Goal: Task Accomplishment & Management: Complete application form

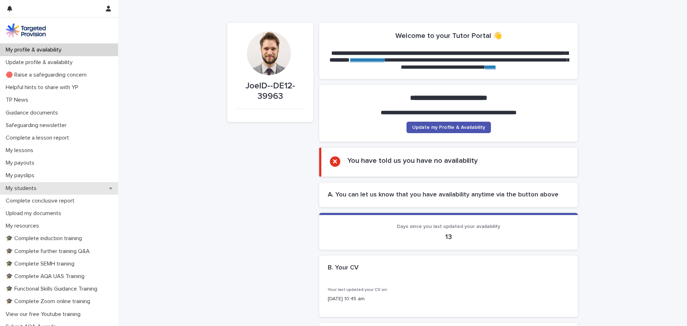
click at [34, 187] on p "My students" at bounding box center [22, 188] width 39 height 7
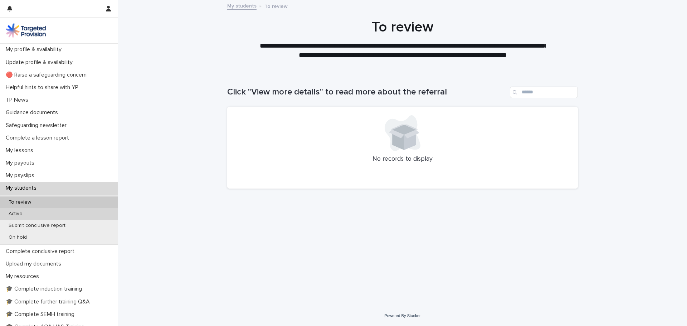
click at [65, 217] on div "Active" at bounding box center [59, 214] width 118 height 12
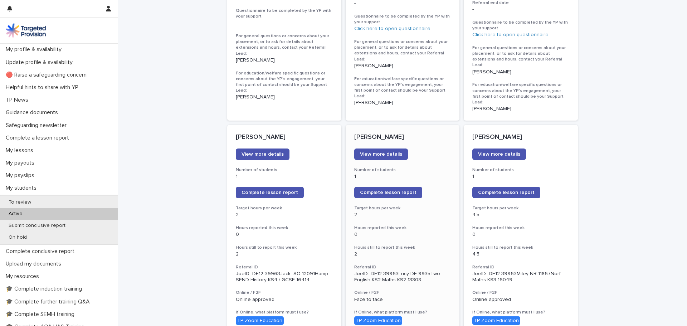
scroll to position [1002, 0]
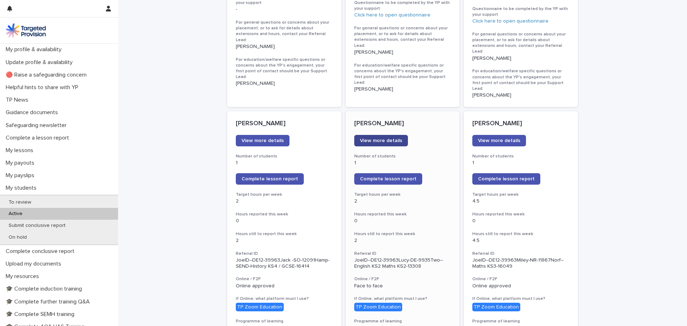
click at [391, 138] on span "View more details" at bounding box center [381, 140] width 42 height 5
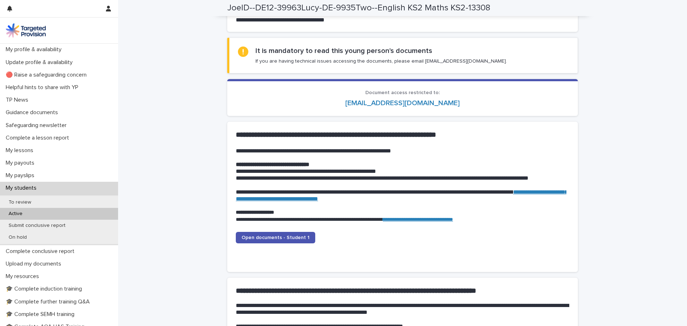
scroll to position [644, 0]
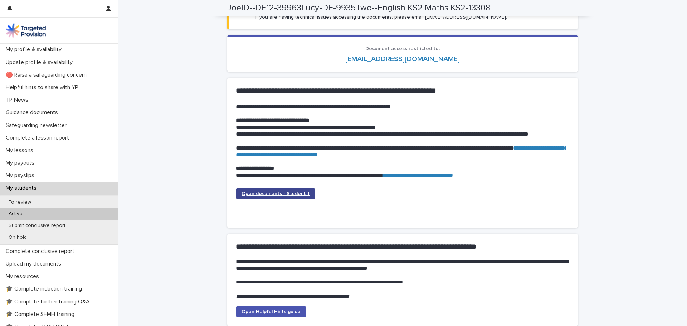
click at [287, 194] on span "Open documents - Student 1" at bounding box center [276, 193] width 68 height 5
click at [71, 156] on div "My lessons" at bounding box center [59, 150] width 118 height 13
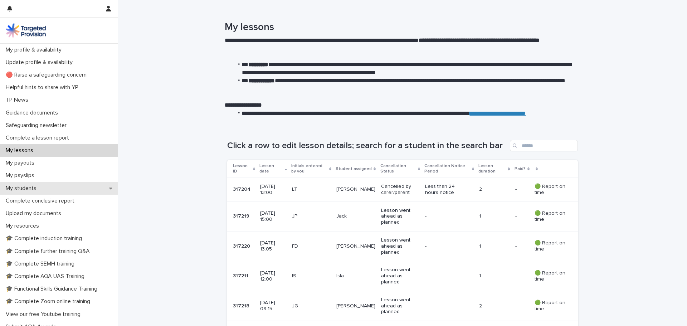
click at [38, 188] on p "My students" at bounding box center [22, 188] width 39 height 7
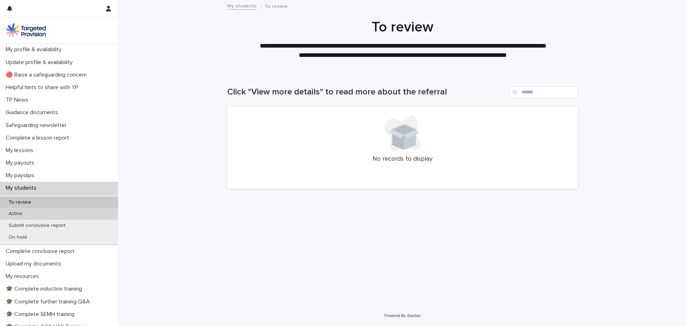
click at [27, 209] on div "Active" at bounding box center [59, 214] width 118 height 12
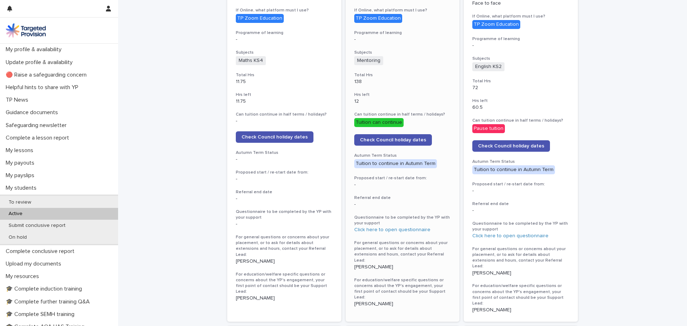
scroll to position [967, 0]
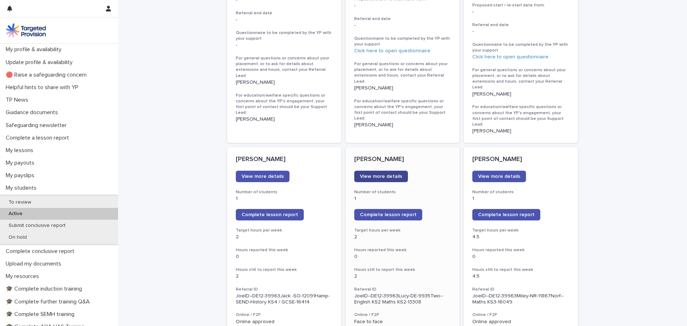
click at [391, 174] on span "View more details" at bounding box center [381, 176] width 42 height 5
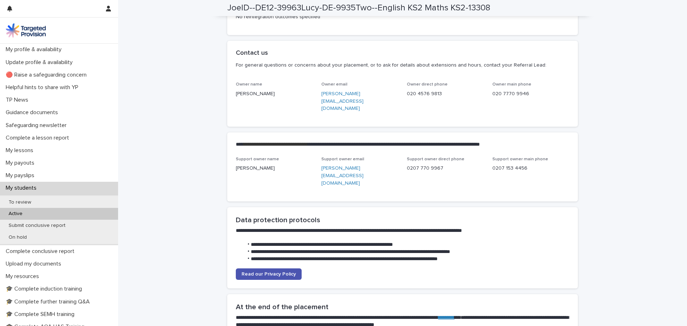
scroll to position [1664, 0]
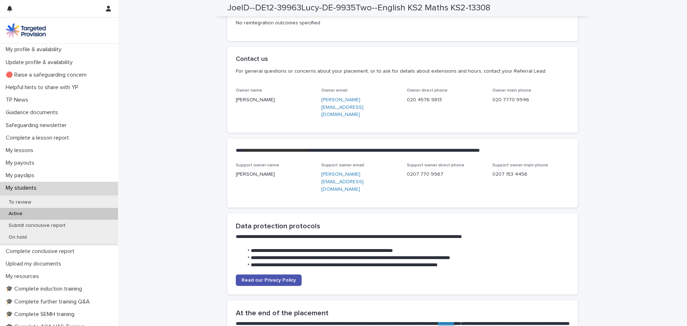
drag, startPoint x: 243, startPoint y: 161, endPoint x: 273, endPoint y: 161, distance: 30.4
click at [273, 163] on div "Support owner name Amanda Wiseman Support owner email amanda@targetedprovision.…" at bounding box center [402, 185] width 351 height 45
copy p "[PERSON_NAME]"
click at [28, 154] on p "My lessons" at bounding box center [21, 150] width 36 height 7
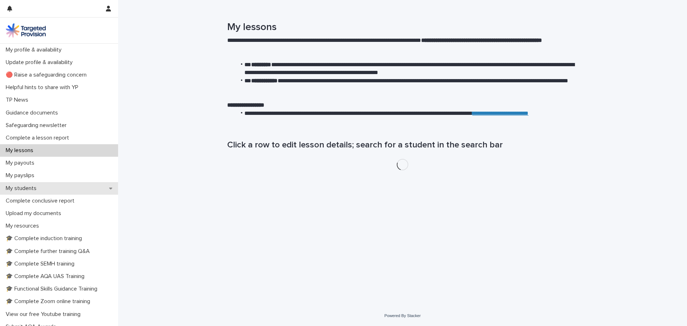
click at [29, 191] on p "My students" at bounding box center [22, 188] width 39 height 7
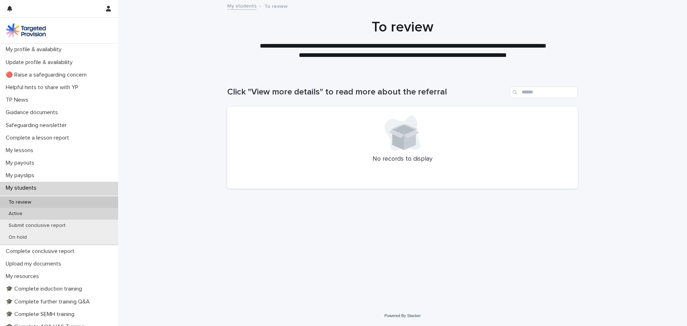
click at [29, 213] on div "Active" at bounding box center [59, 214] width 118 height 12
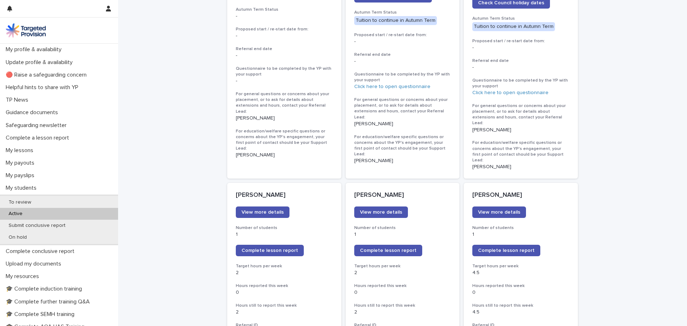
scroll to position [1002, 0]
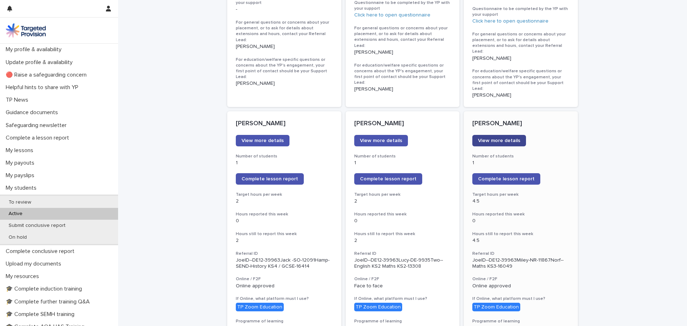
click at [494, 138] on span "View more details" at bounding box center [499, 140] width 42 height 5
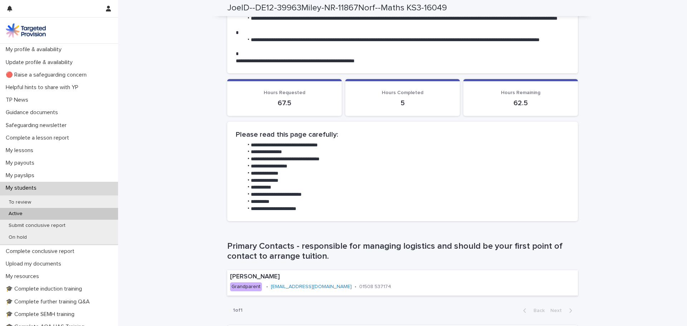
scroll to position [358, 0]
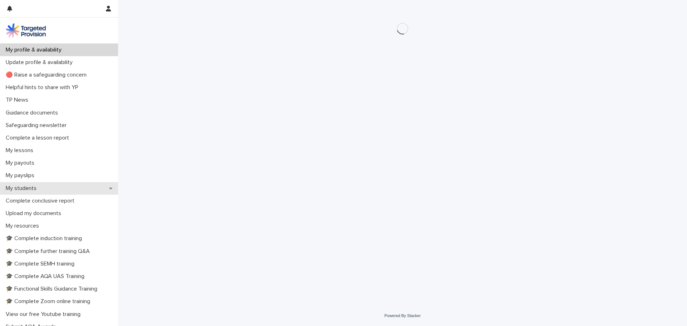
click at [36, 187] on p "My students" at bounding box center [22, 188] width 39 height 7
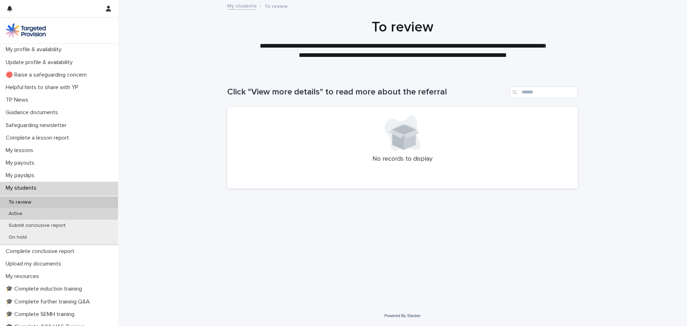
click at [46, 213] on div "Active" at bounding box center [59, 214] width 118 height 12
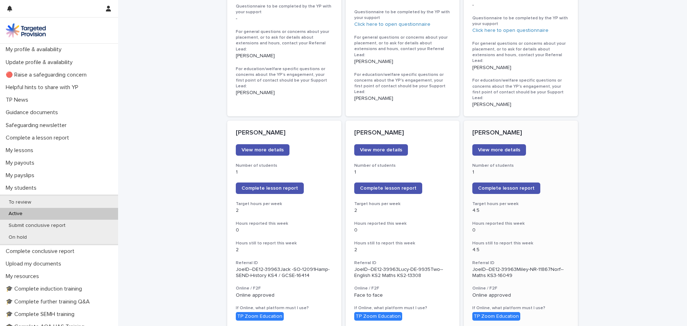
scroll to position [1002, 0]
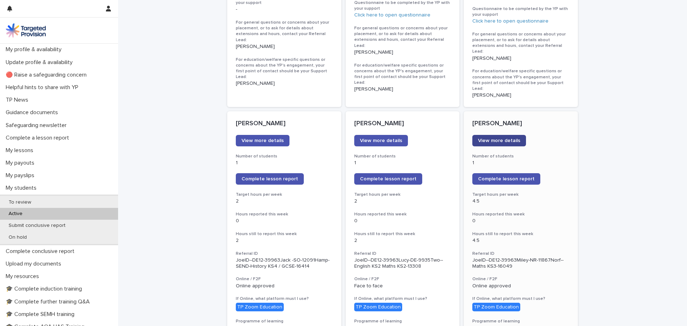
click at [498, 138] on span "View more details" at bounding box center [499, 140] width 42 height 5
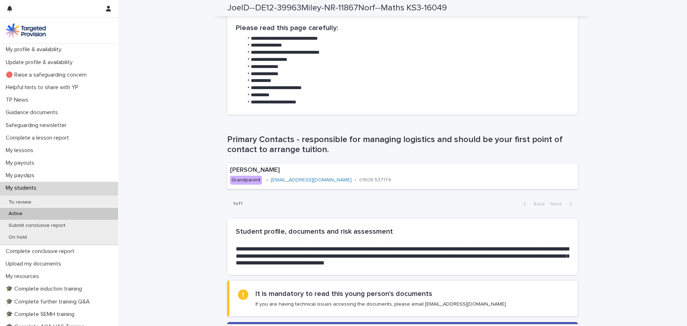
scroll to position [358, 0]
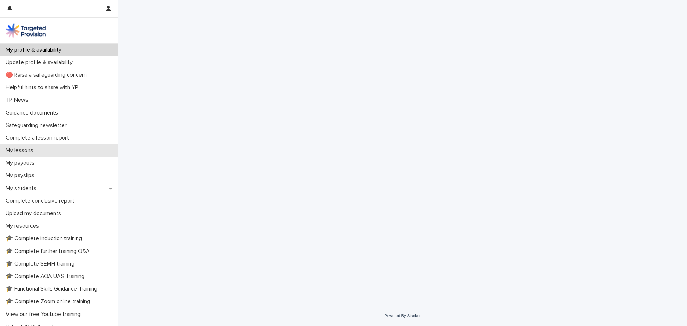
click at [26, 149] on p "My lessons" at bounding box center [21, 150] width 36 height 7
click at [36, 153] on p "My lessons" at bounding box center [21, 150] width 36 height 7
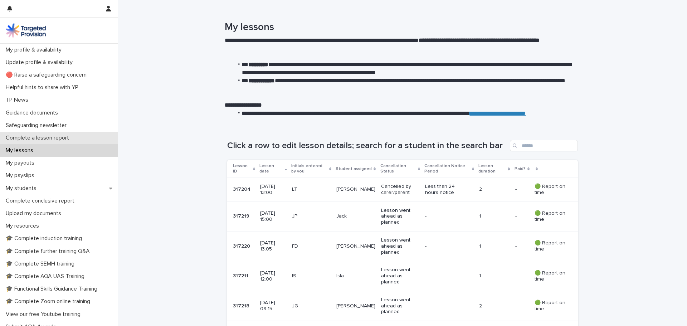
click at [62, 140] on p "Complete a lesson report" at bounding box center [39, 138] width 72 height 7
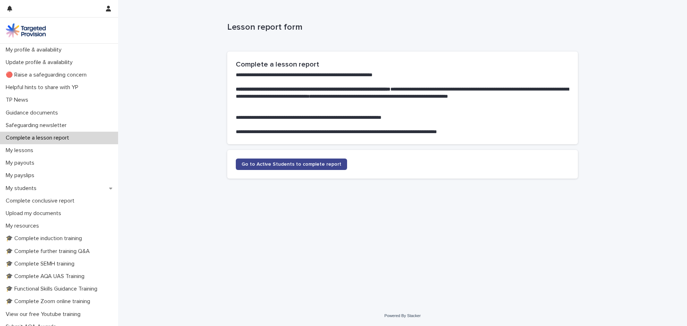
click at [308, 164] on span "Go to Active Students to complete report" at bounding box center [292, 164] width 100 height 5
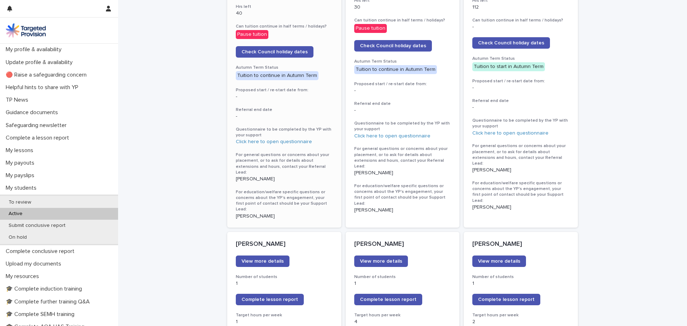
scroll to position [465, 0]
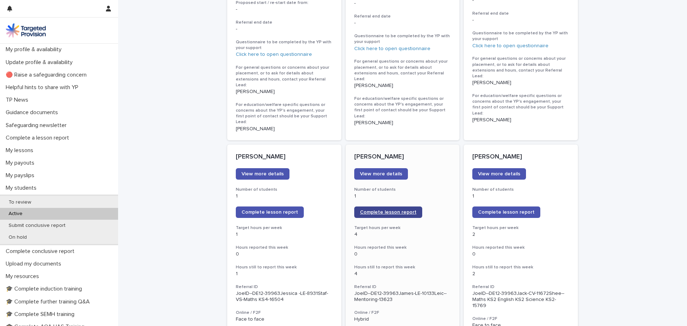
click at [384, 207] on link "Complete lesson report" at bounding box center [388, 212] width 68 height 11
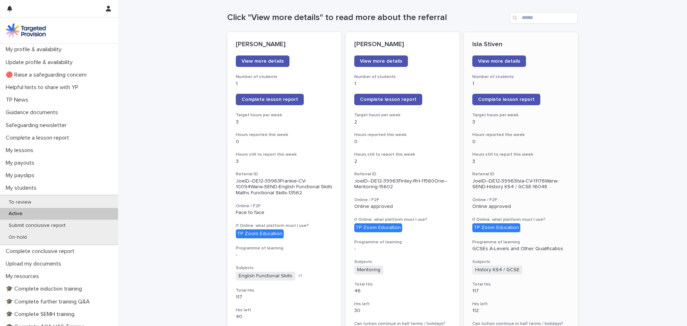
scroll to position [72, 0]
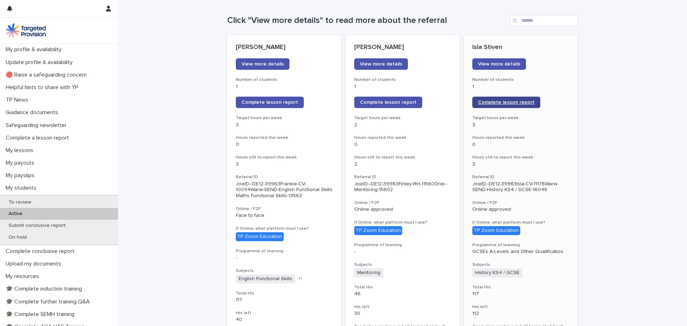
click at [507, 101] on span "Complete lesson report" at bounding box center [506, 102] width 57 height 5
click at [28, 149] on p "My lessons" at bounding box center [21, 150] width 36 height 7
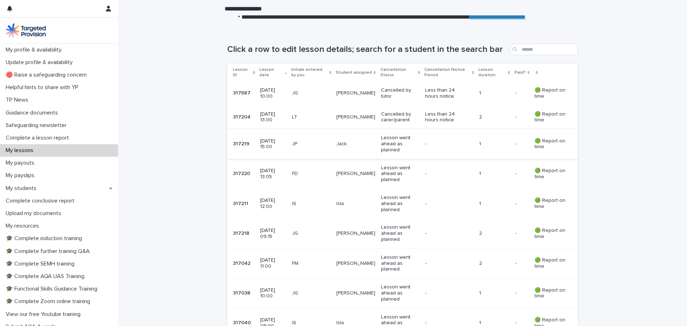
scroll to position [179, 0]
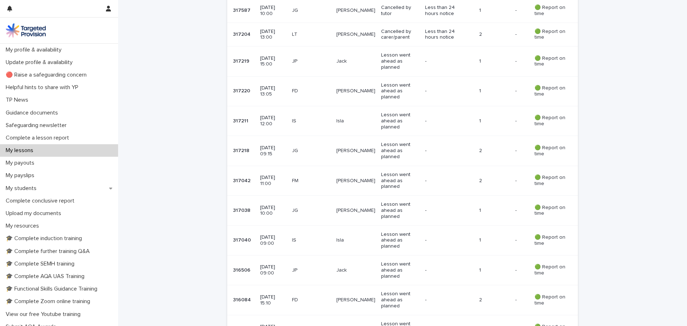
click at [384, 120] on p "Lesson went ahead as planned" at bounding box center [400, 121] width 38 height 18
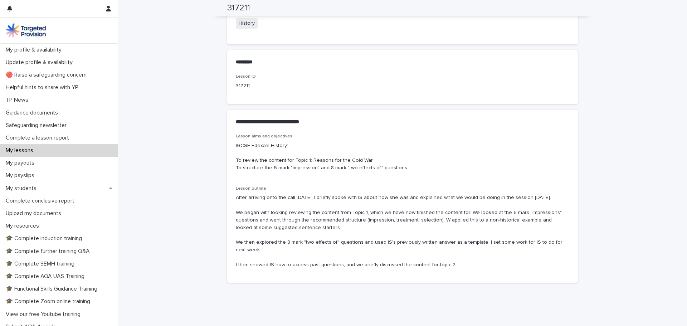
scroll to position [322, 0]
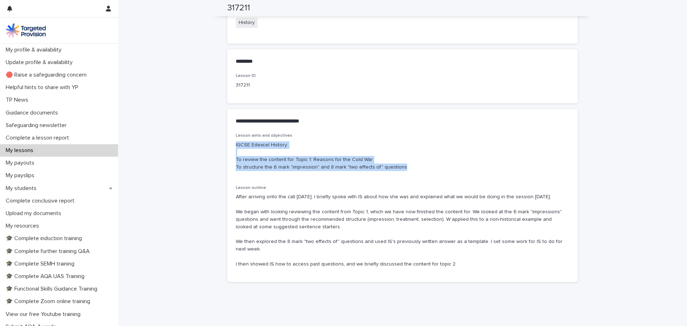
drag, startPoint x: 228, startPoint y: 148, endPoint x: 421, endPoint y: 172, distance: 194.5
click at [421, 172] on div "Lesson aims and objectives IGCSE Edexcel History: To review the content for Top…" at bounding box center [402, 207] width 351 height 149
copy p "IGCSE Edexcel History: To review the content for Topic 1: Reasons for the Cold …"
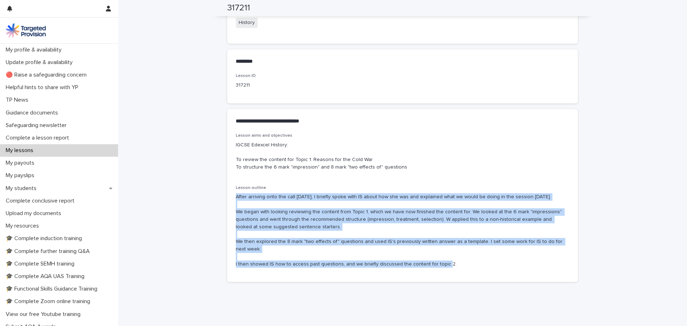
drag, startPoint x: 453, startPoint y: 264, endPoint x: 228, endPoint y: 194, distance: 236.0
click at [228, 194] on div "Lesson aims and objectives IGCSE Edexcel History: To review the content for Top…" at bounding box center [402, 207] width 351 height 149
copy p "After arriving onto the call [DATE], I briefly spoke with IS about how she was …"
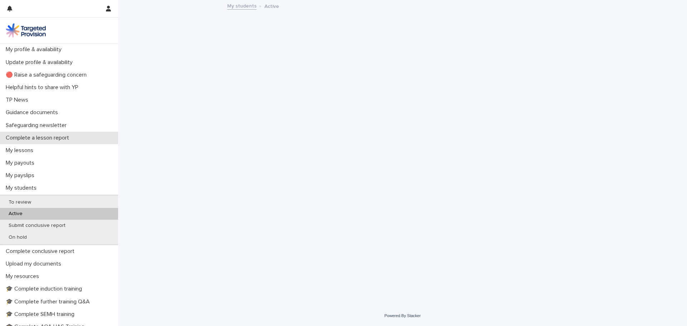
click at [26, 137] on p "Complete a lesson report" at bounding box center [39, 138] width 72 height 7
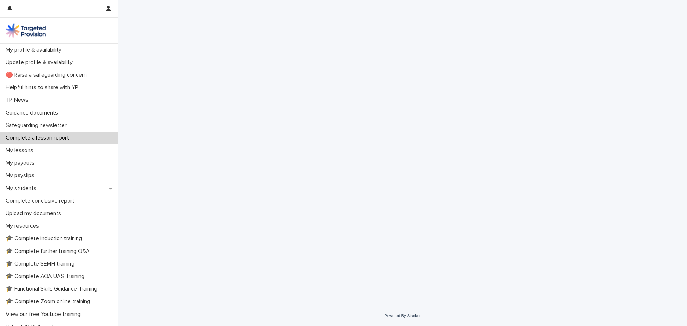
drag, startPoint x: 26, startPoint y: 137, endPoint x: 21, endPoint y: 136, distance: 4.7
click at [21, 136] on p "Complete a lesson report" at bounding box center [39, 138] width 72 height 7
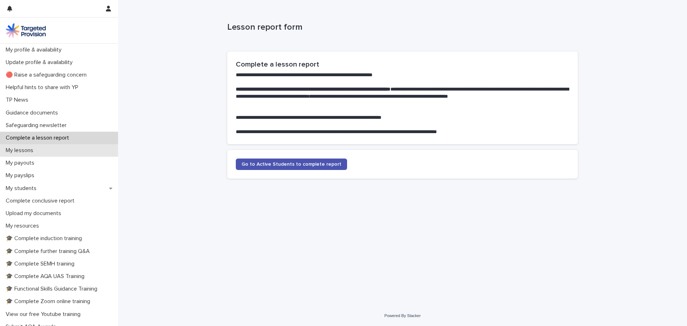
click at [29, 151] on p "My lessons" at bounding box center [21, 150] width 36 height 7
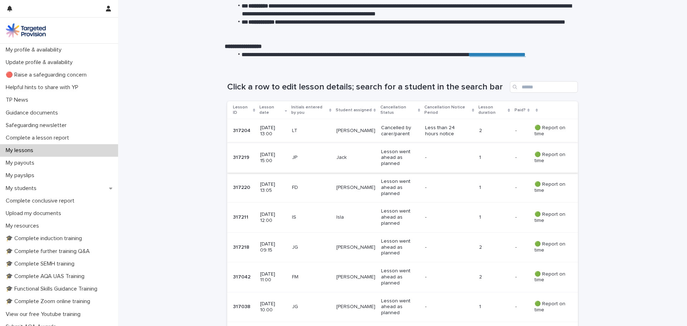
scroll to position [72, 0]
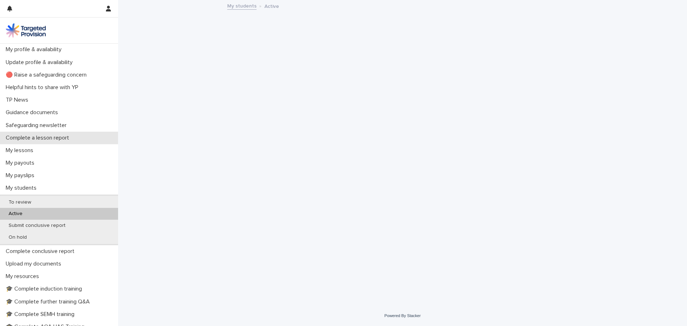
click at [74, 136] on p "Complete a lesson report" at bounding box center [39, 138] width 72 height 7
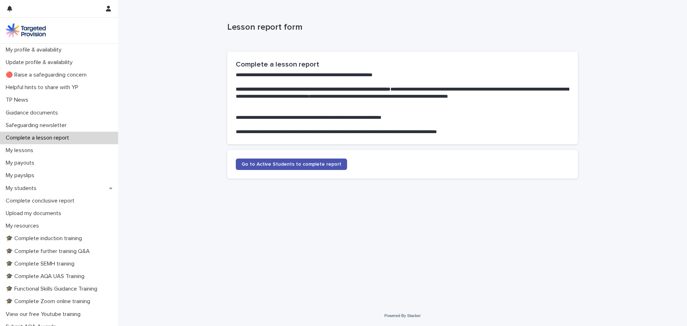
click at [77, 136] on div "Complete a lesson report" at bounding box center [59, 138] width 118 height 13
click at [269, 168] on link "Go to Active Students to complete report" at bounding box center [291, 164] width 111 height 11
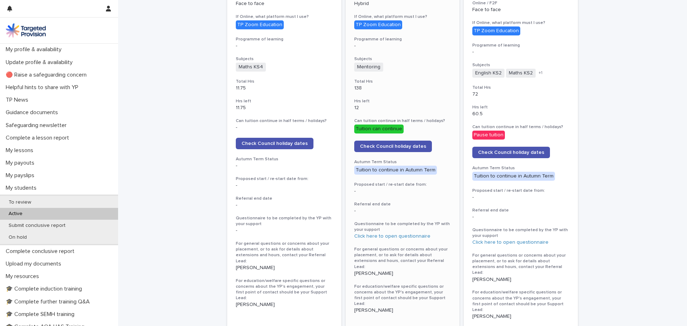
scroll to position [967, 0]
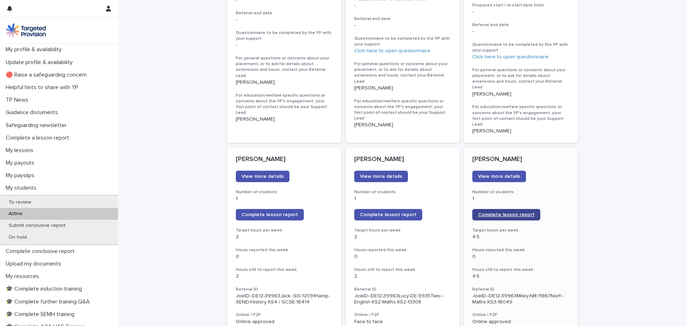
click at [489, 212] on span "Complete lesson report" at bounding box center [506, 214] width 57 height 5
